Goal: Information Seeking & Learning: Learn about a topic

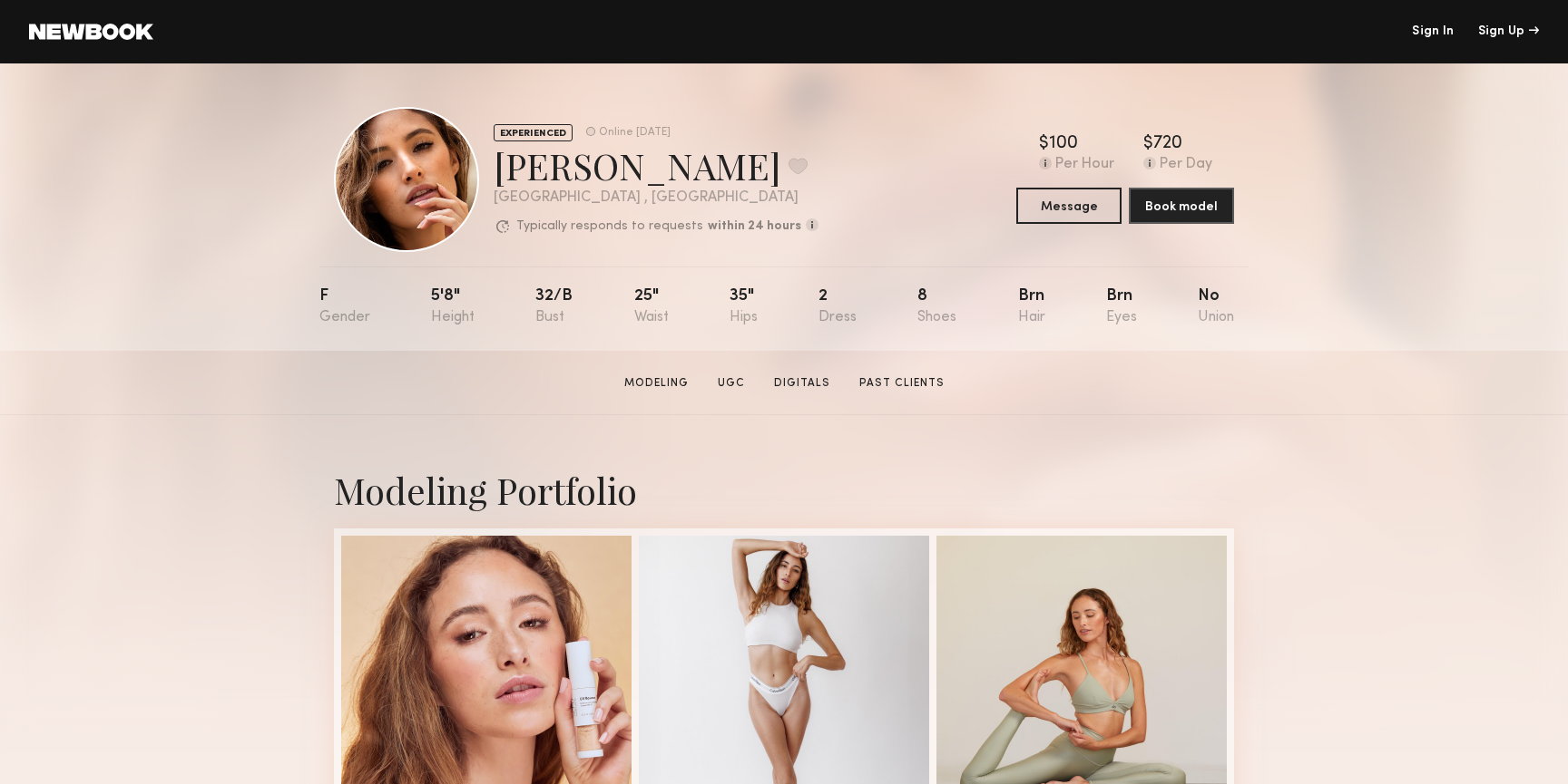
click at [567, 172] on div "Jacqueline R. Favorite" at bounding box center [656, 166] width 325 height 48
copy div "Jacqueline"
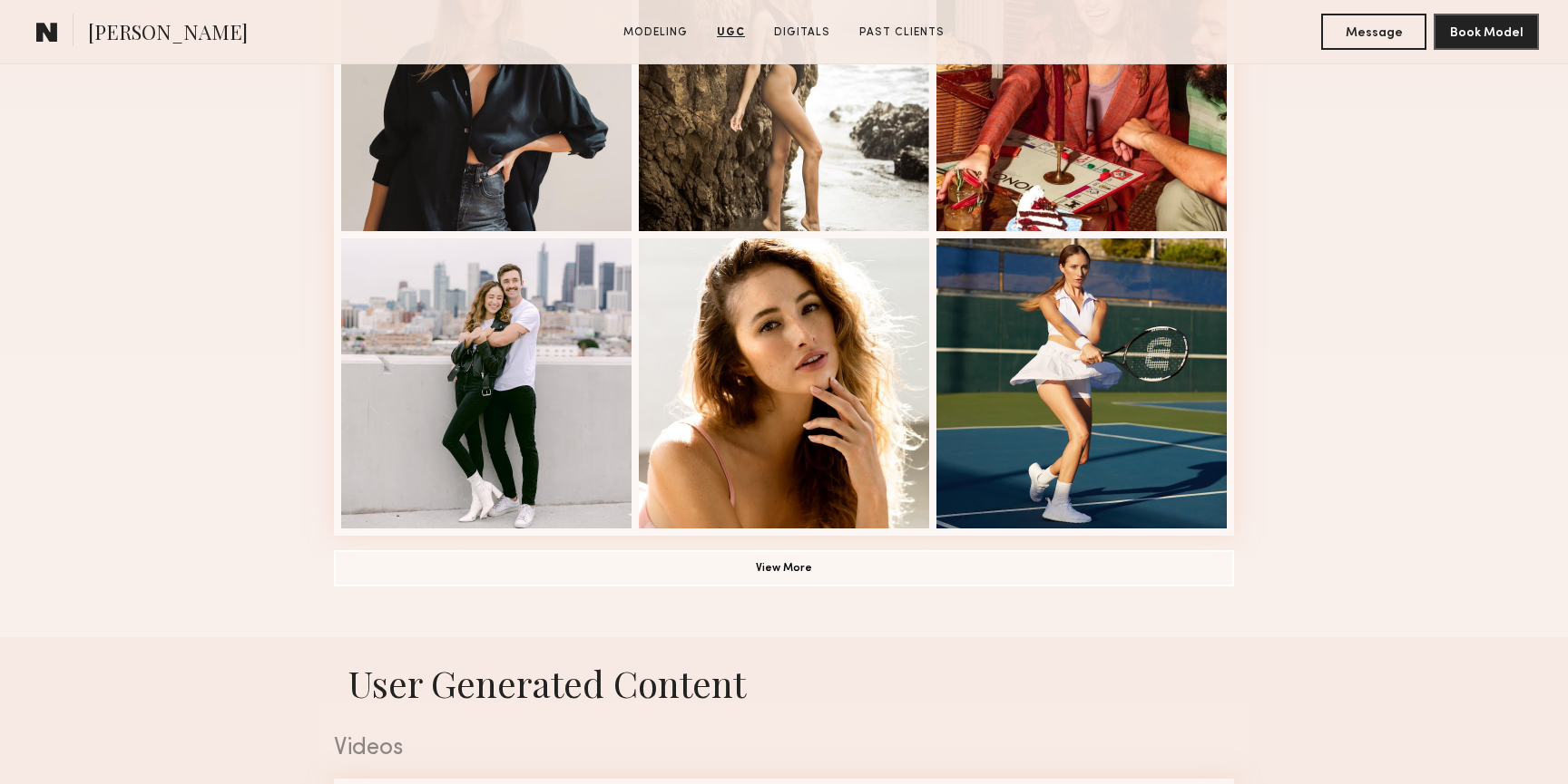
scroll to position [356, 0]
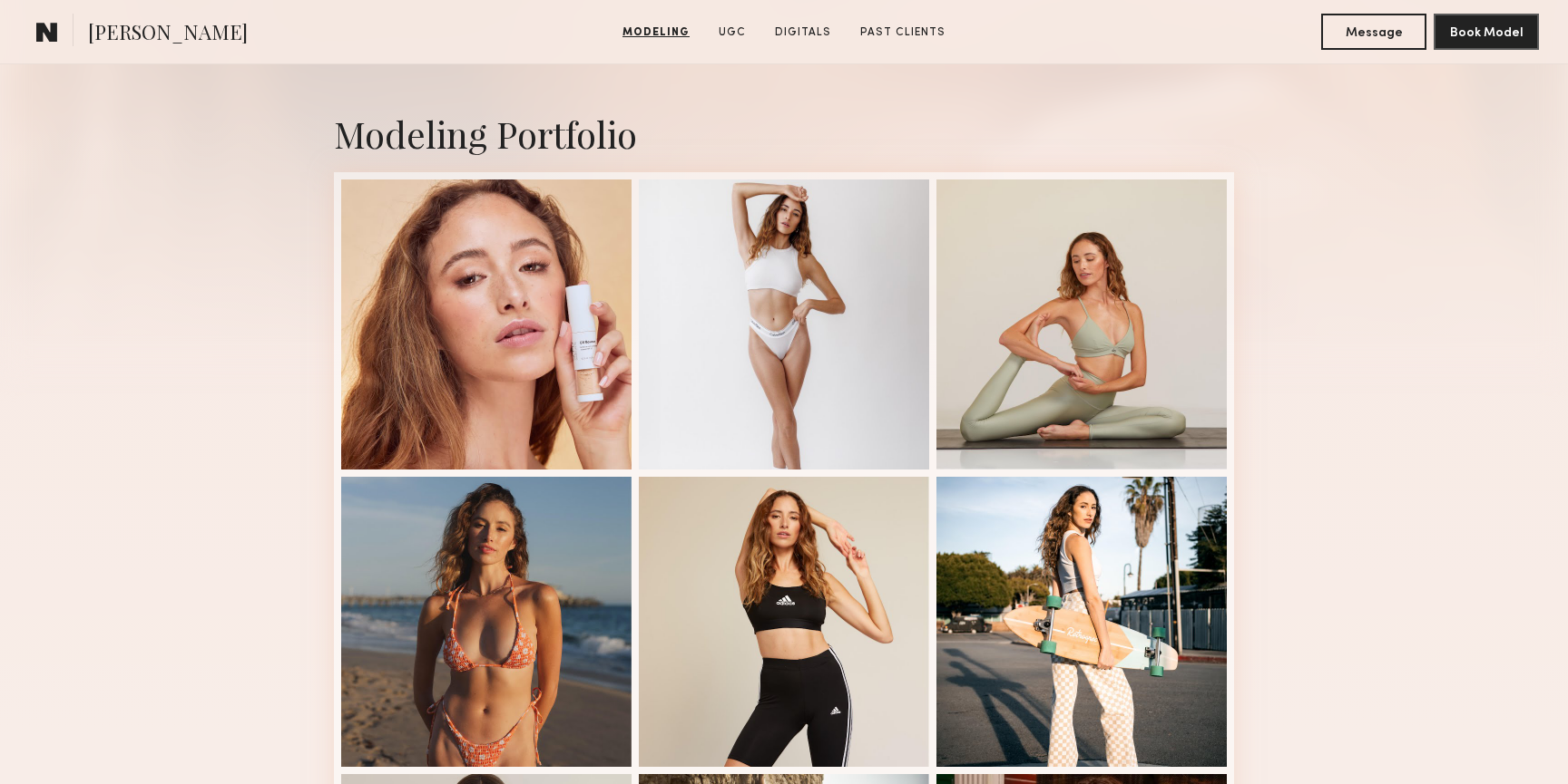
click at [667, 34] on link "Modeling" at bounding box center [656, 32] width 82 height 16
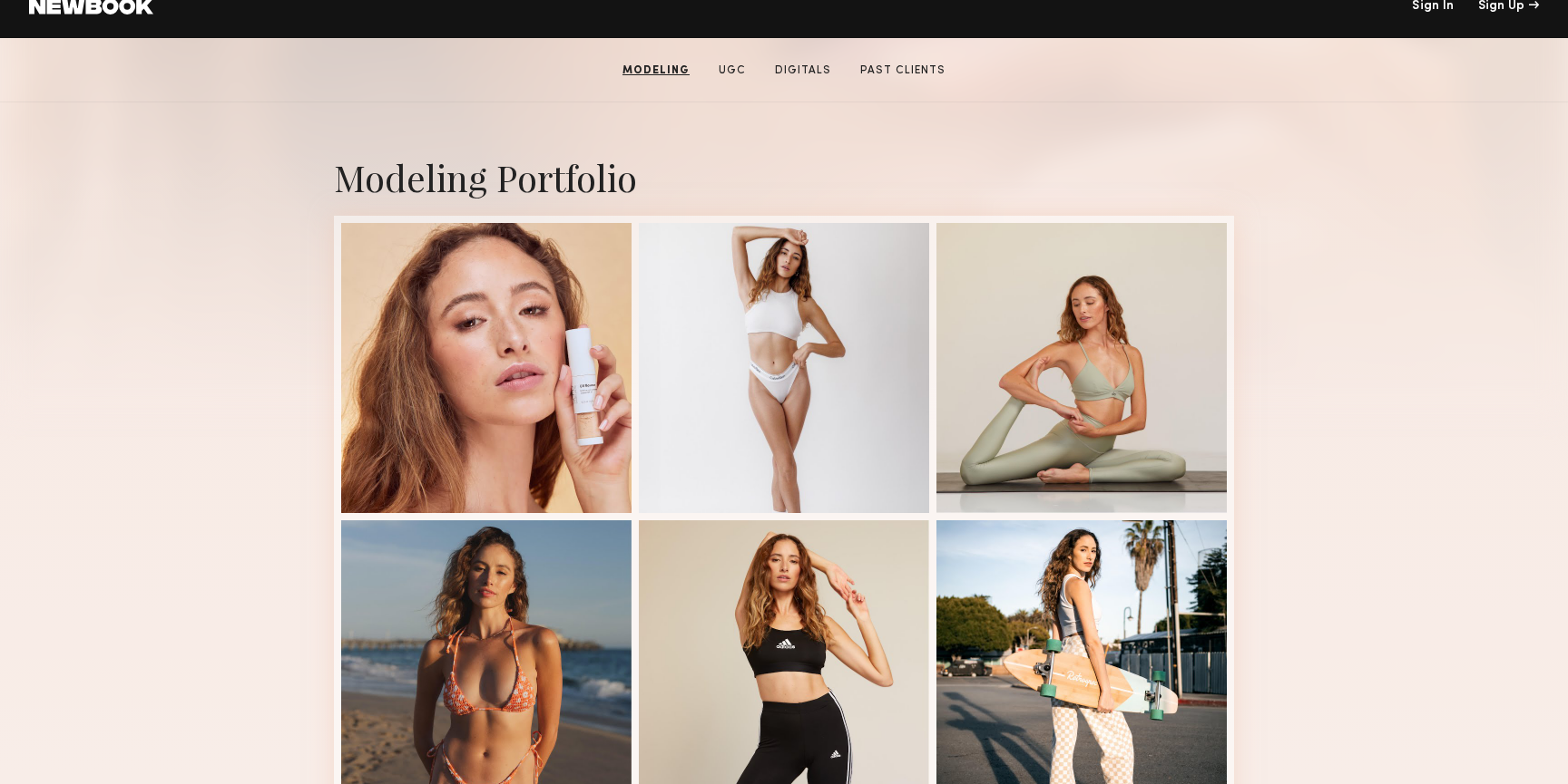
scroll to position [306, 0]
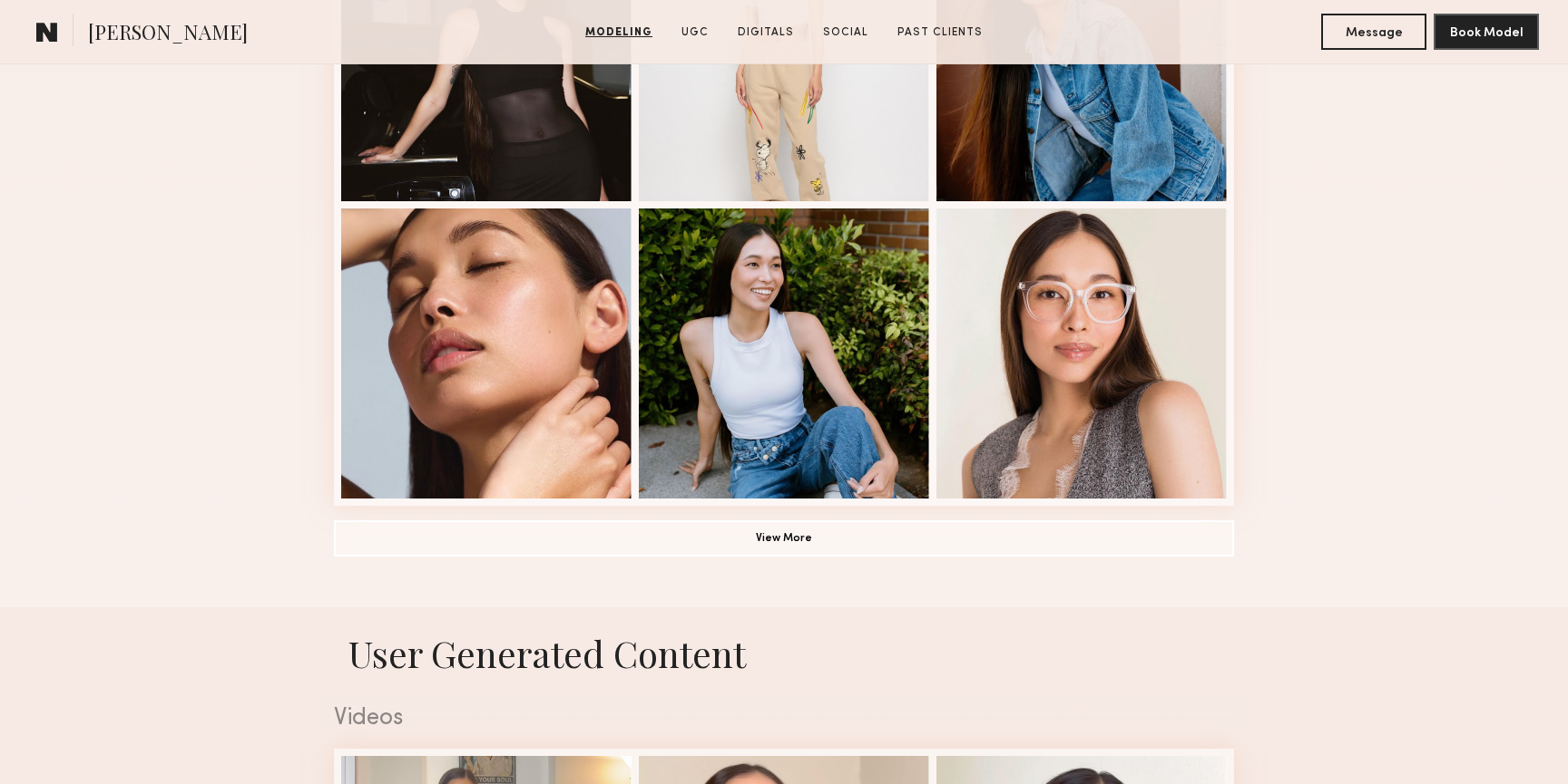
scroll to position [1223, 0]
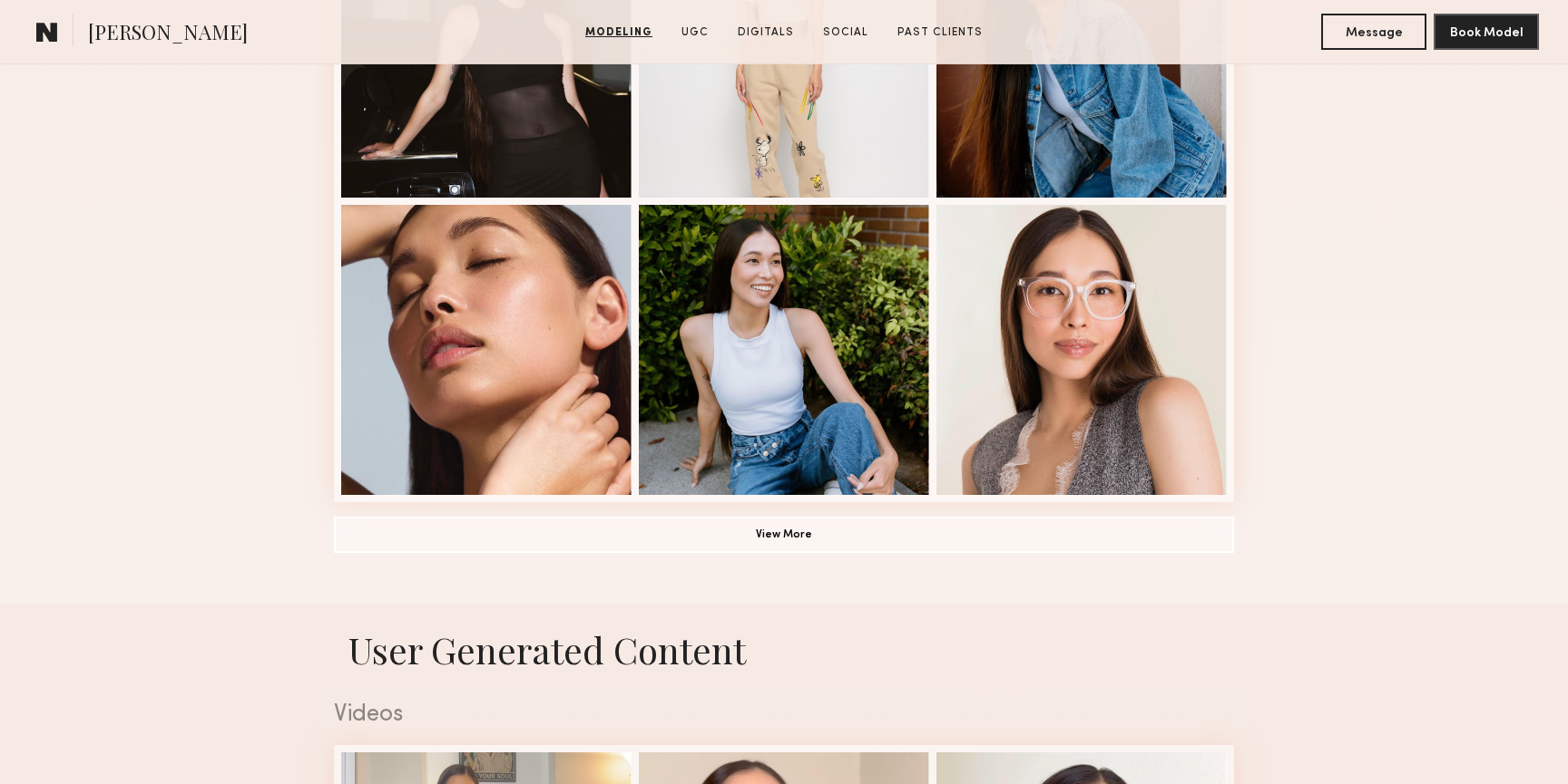
click at [533, 354] on div at bounding box center [486, 350] width 291 height 291
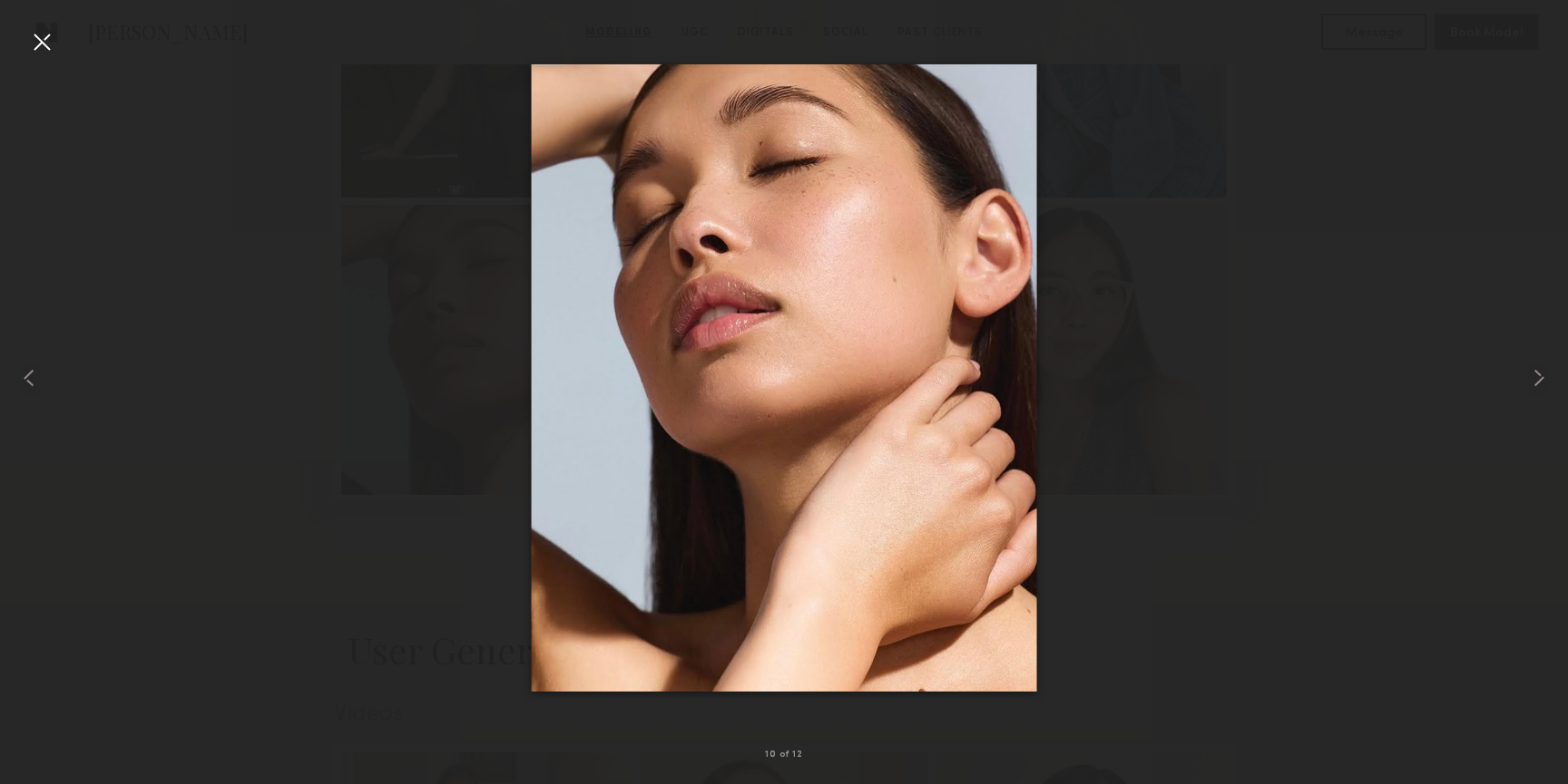
click at [752, 363] on img at bounding box center [784, 378] width 505 height 628
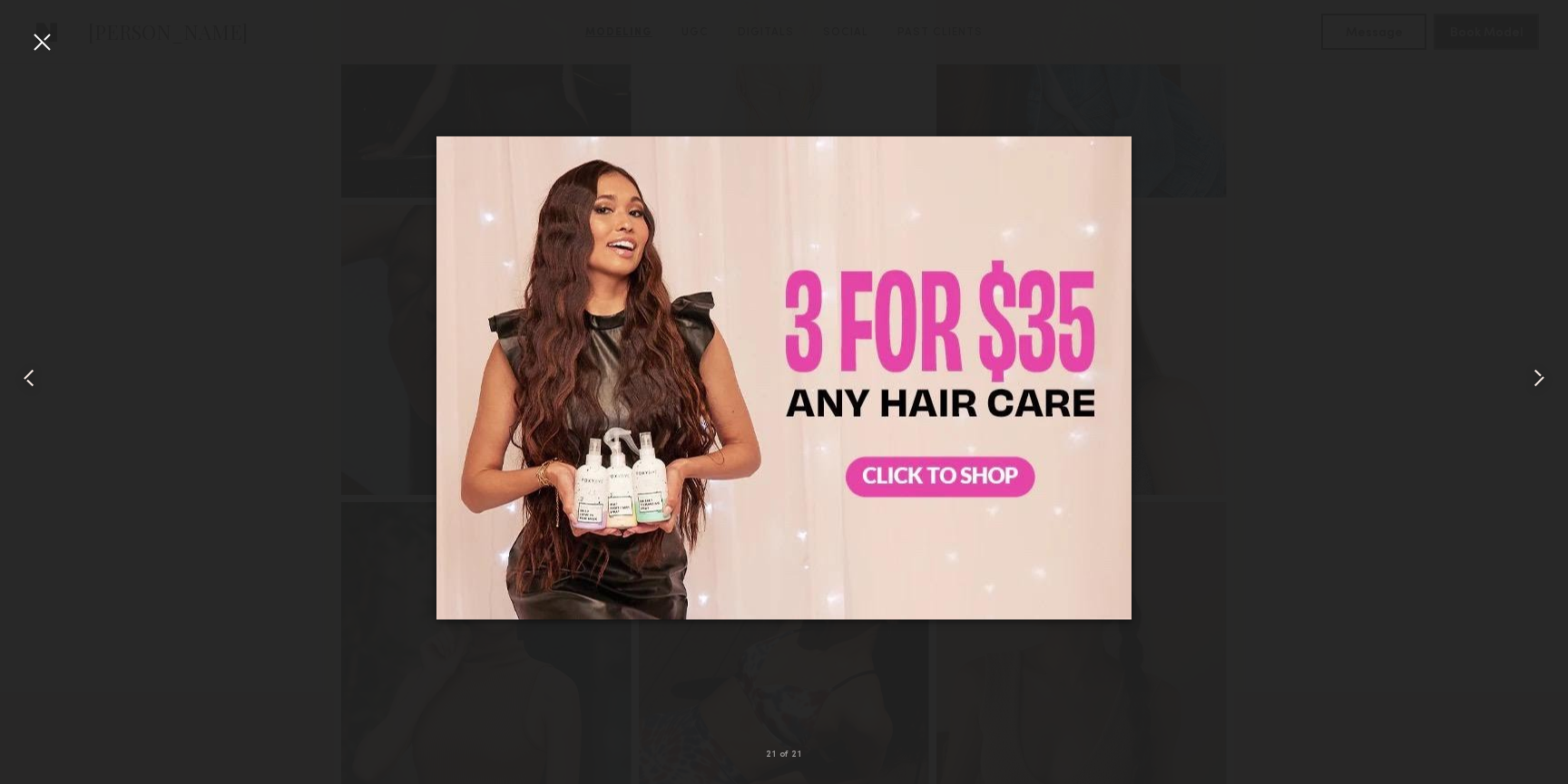
click at [1545, 380] on common-icon at bounding box center [1539, 378] width 29 height 29
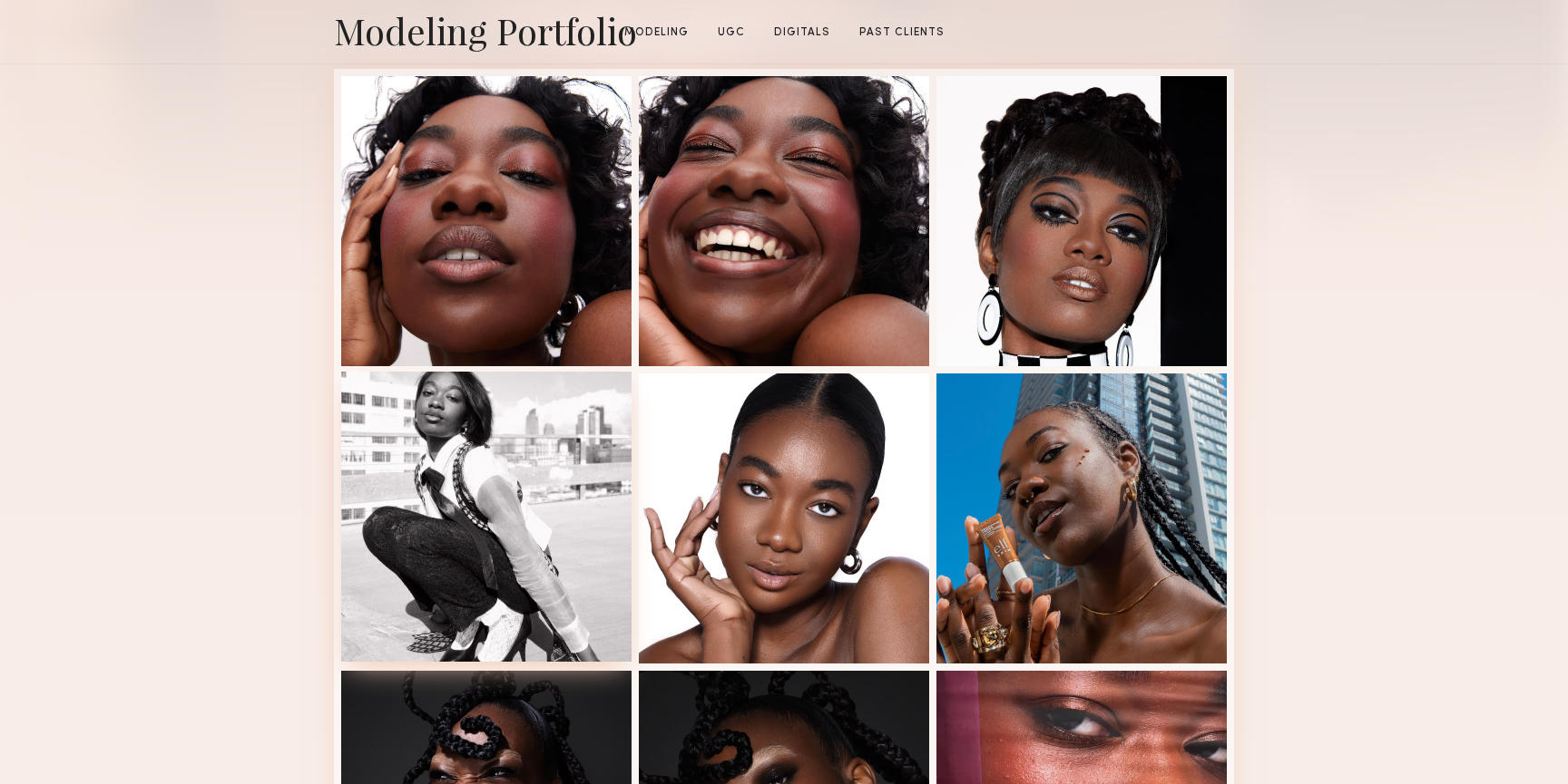
scroll to position [515, 0]
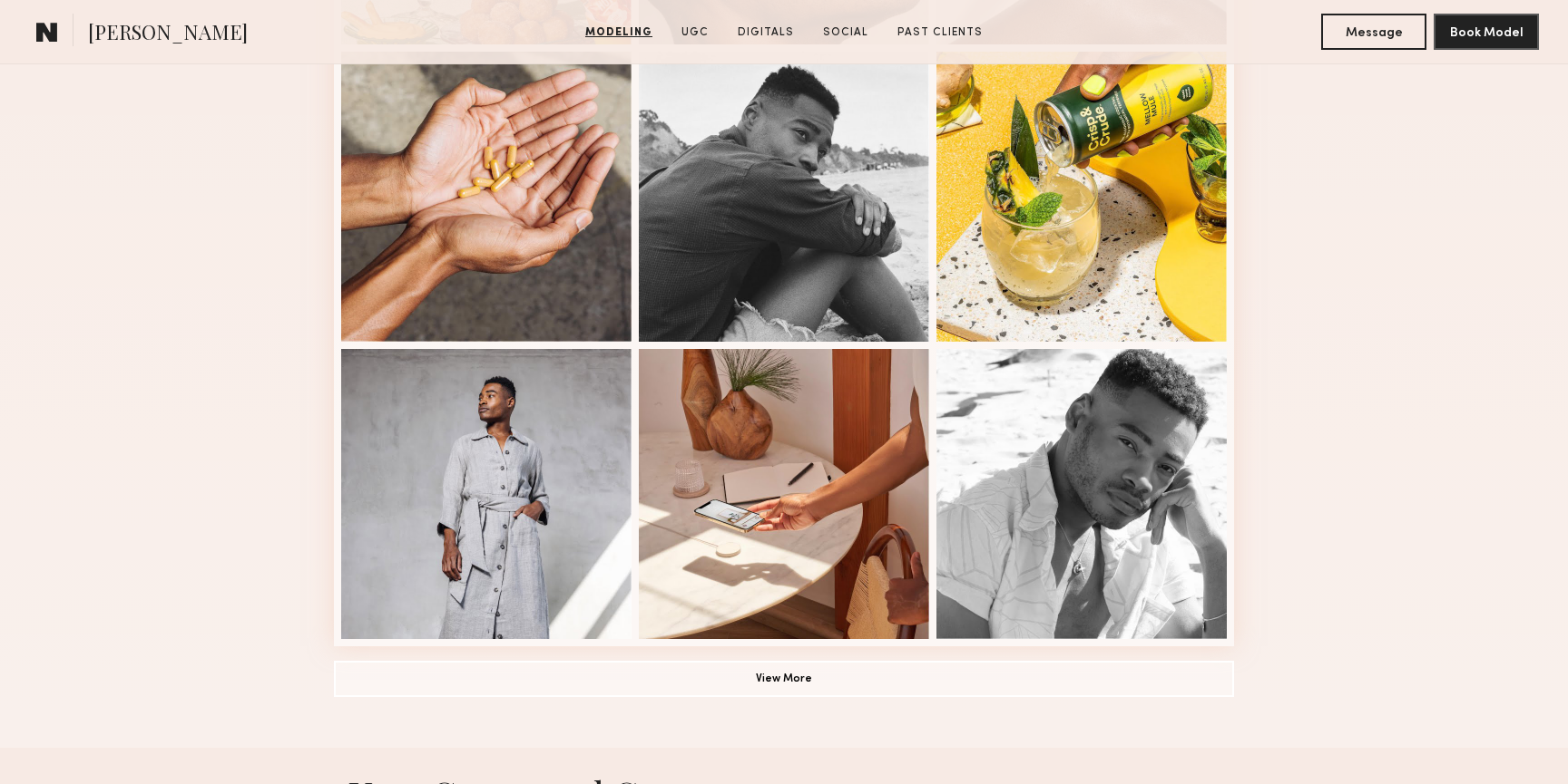
scroll to position [1090, 0]
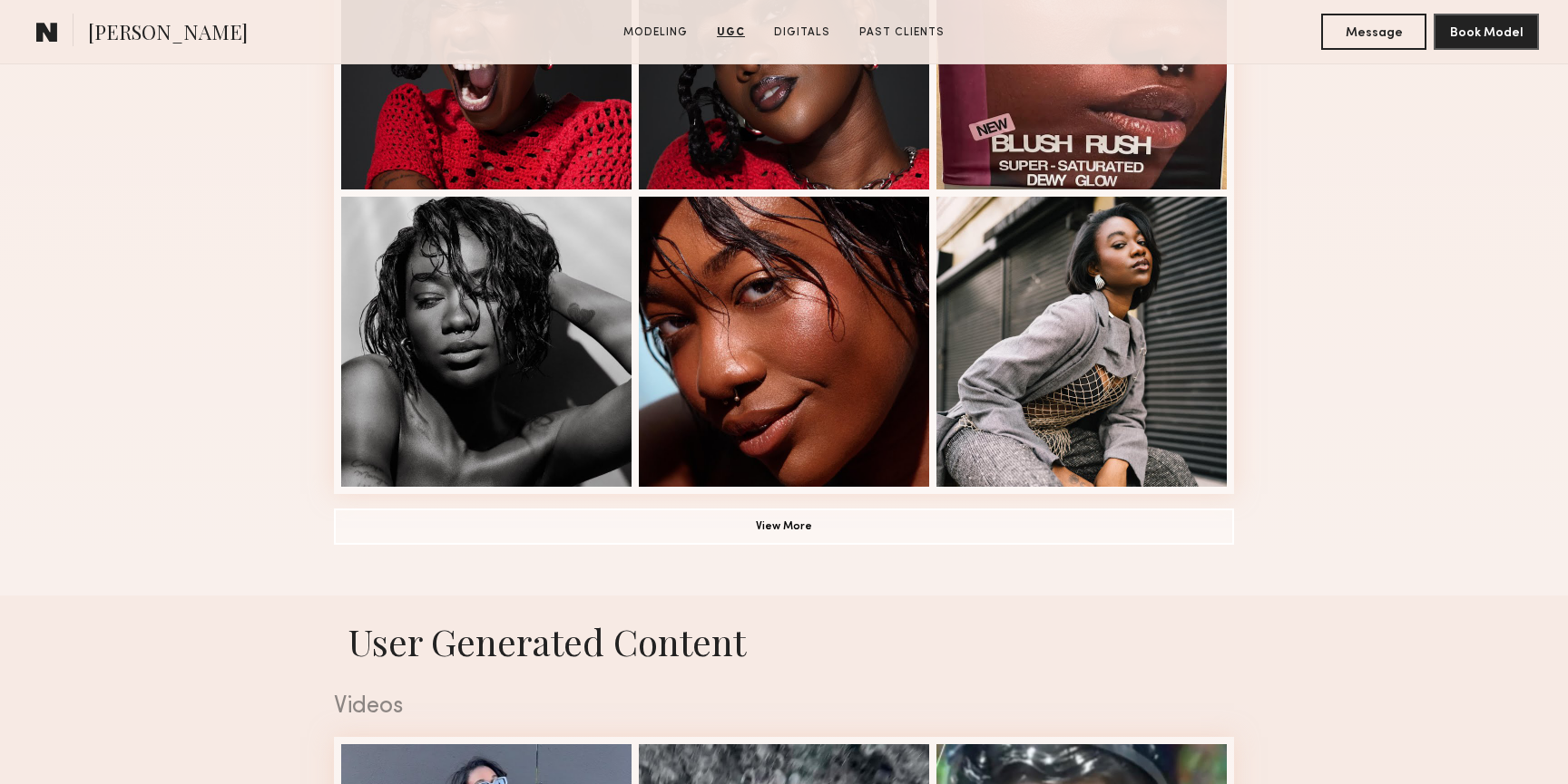
scroll to position [1205, 0]
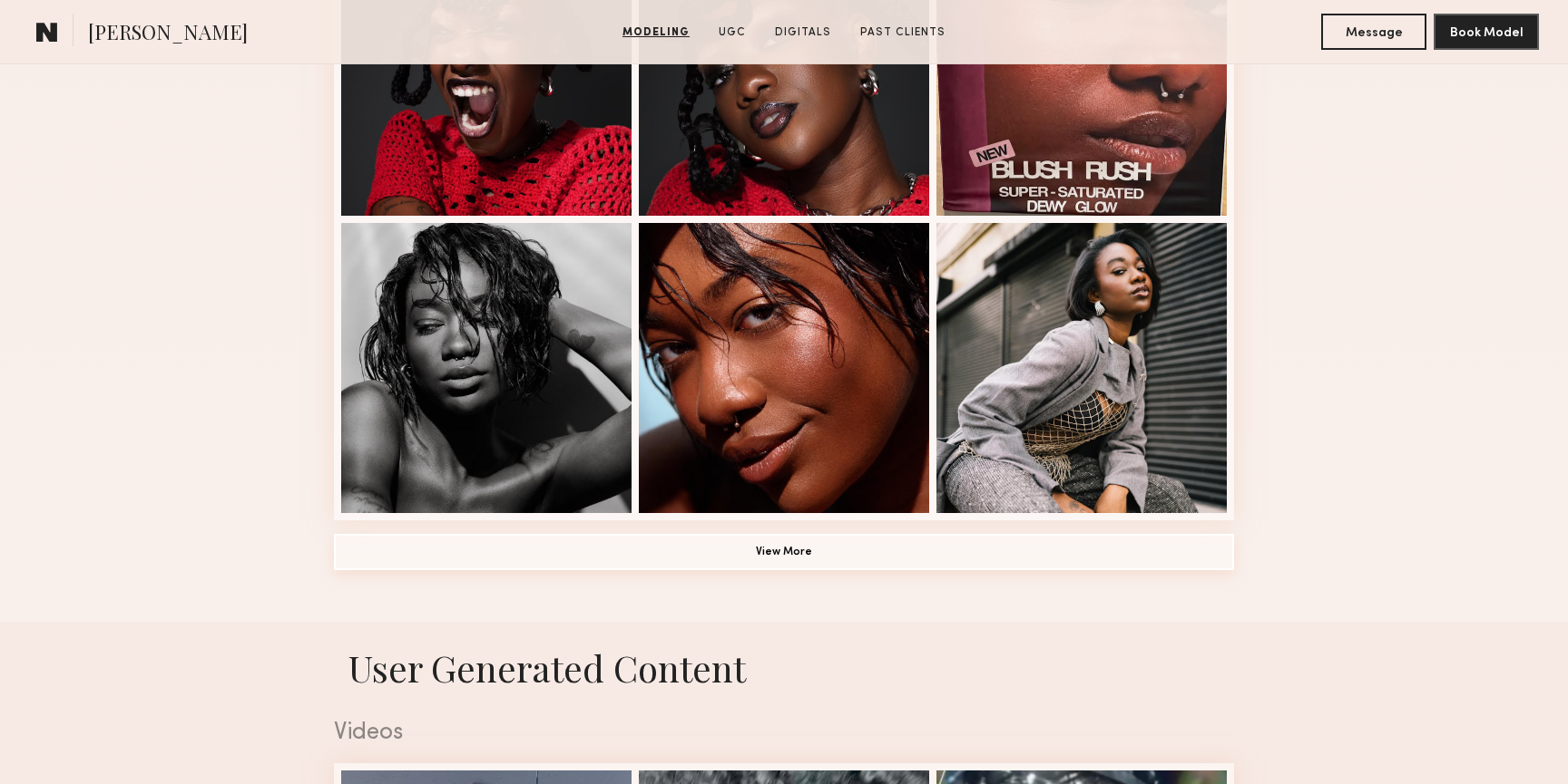
click at [750, 554] on button "View More" at bounding box center [784, 552] width 900 height 37
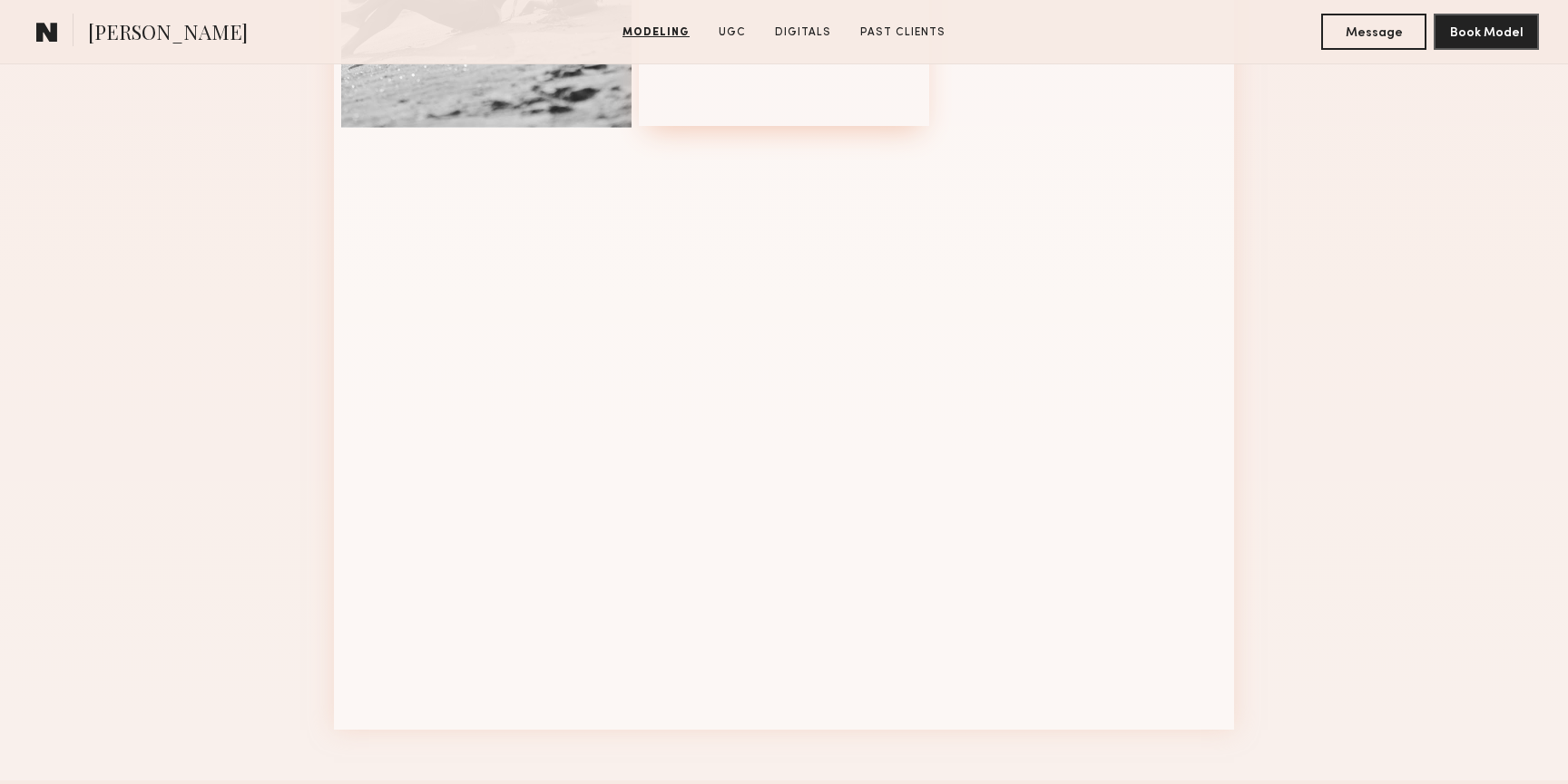
scroll to position [1890, 0]
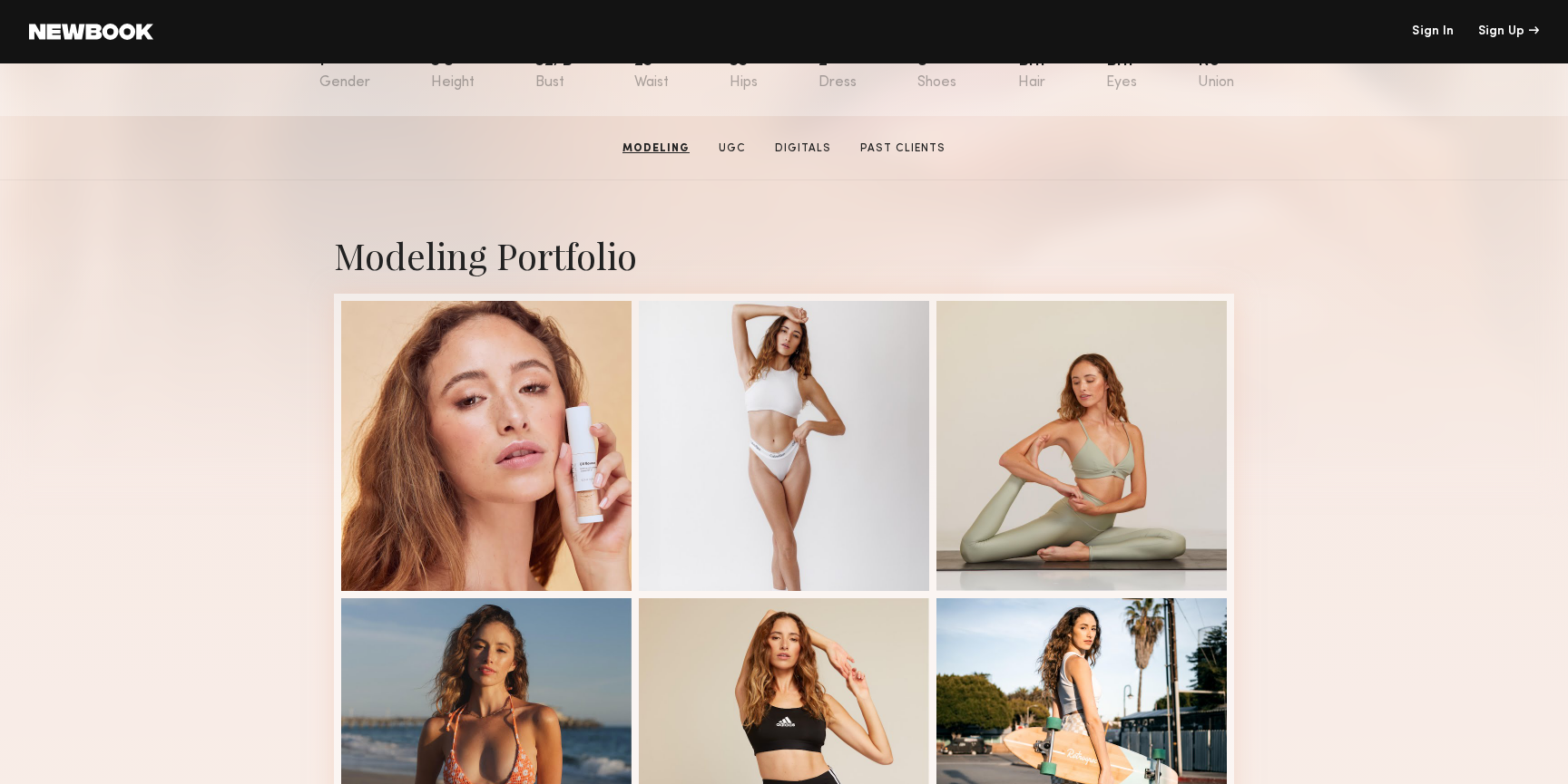
scroll to position [138, 0]
